Goal: Task Accomplishment & Management: Manage account settings

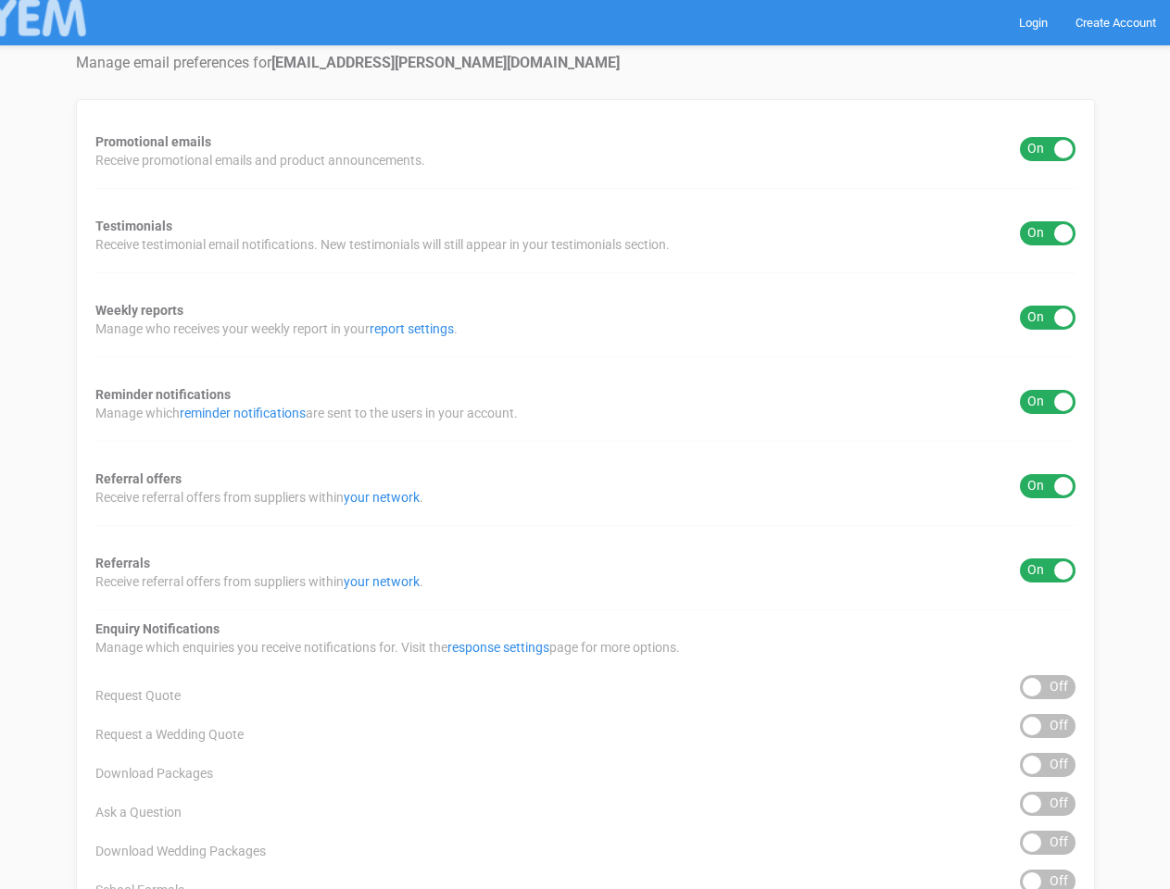
click at [584, 445] on div "Promotional emails ON OFF Receive promotional emails and product announcements.…" at bounding box center [585, 747] width 1019 height 1296
click at [1048, 149] on div "ON OFF" at bounding box center [1048, 149] width 56 height 24
click at [1048, 233] on div "ON OFF" at bounding box center [1048, 233] width 56 height 24
click at [1048, 318] on div "ON OFF" at bounding box center [1048, 318] width 56 height 24
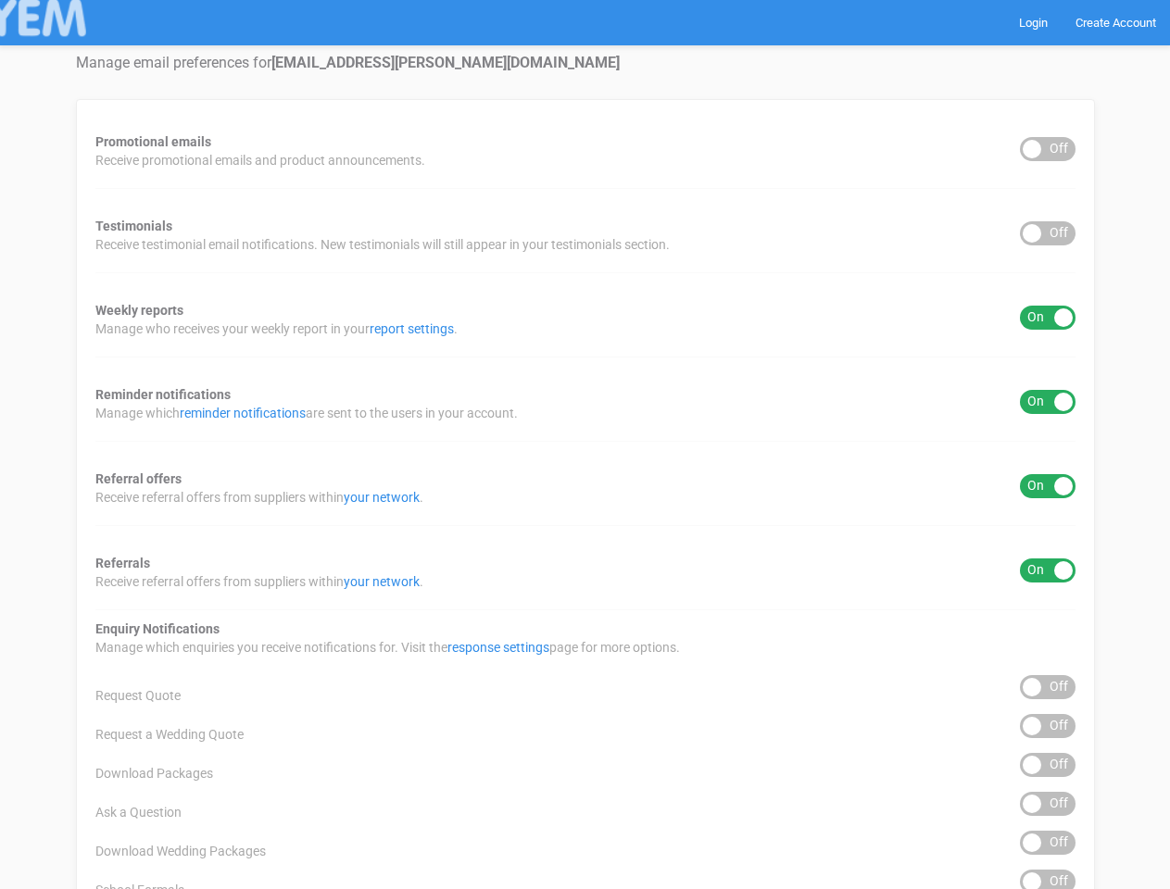
click at [1048, 402] on div "ON OFF" at bounding box center [1048, 402] width 56 height 24
click at [1048, 486] on div "ON OFF" at bounding box center [1048, 486] width 56 height 24
click at [1048, 571] on div "ON OFF" at bounding box center [1048, 571] width 56 height 24
click at [1048, 687] on div "ON OFF" at bounding box center [1048, 687] width 56 height 24
click at [1048, 726] on div "ON OFF" at bounding box center [1048, 726] width 56 height 24
